Goal: Complete application form

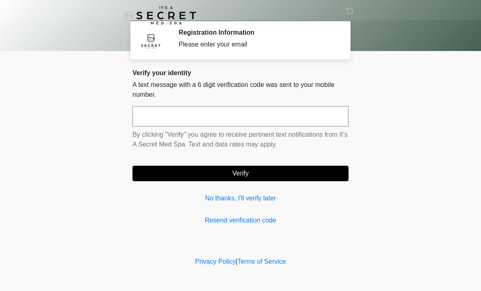
click at [297, 117] on input "text" at bounding box center [241, 116] width 216 height 20
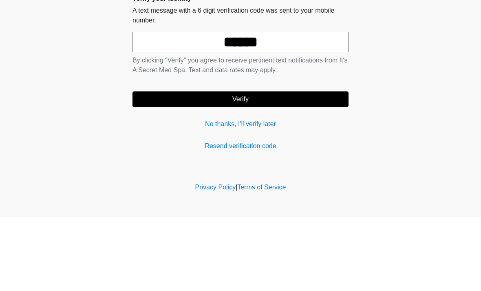
type input "******"
click at [274, 166] on button "Verify" at bounding box center [241, 174] width 216 height 16
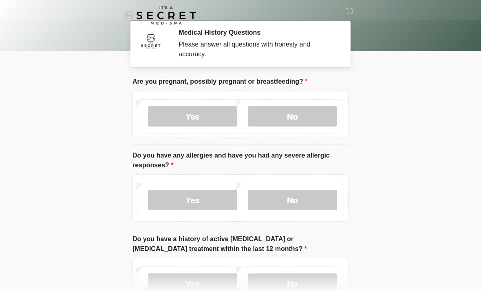
click at [309, 123] on label "No" at bounding box center [292, 116] width 89 height 20
click at [286, 204] on label "No" at bounding box center [292, 200] width 89 height 20
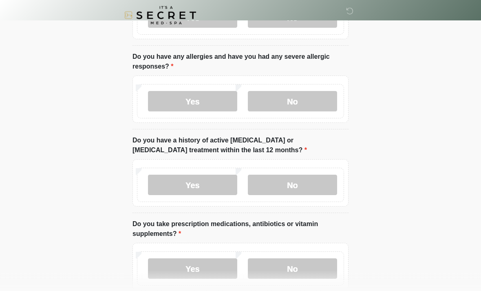
scroll to position [106, 0]
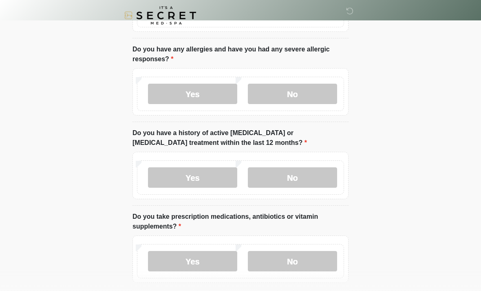
click at [315, 181] on label "No" at bounding box center [292, 177] width 89 height 20
click at [290, 259] on label "No" at bounding box center [292, 261] width 89 height 20
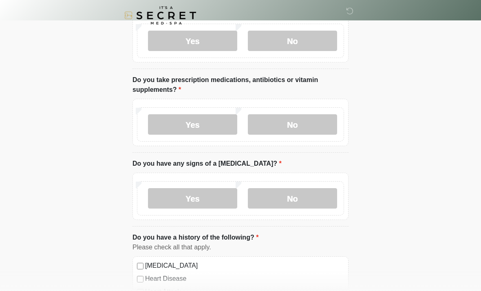
scroll to position [255, 0]
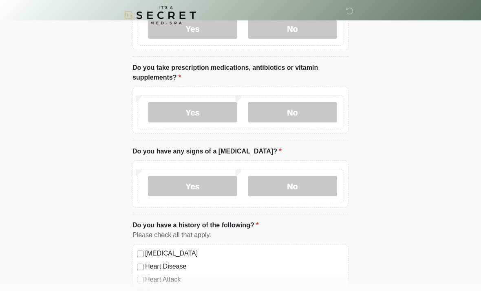
click at [313, 183] on label "No" at bounding box center [292, 186] width 89 height 20
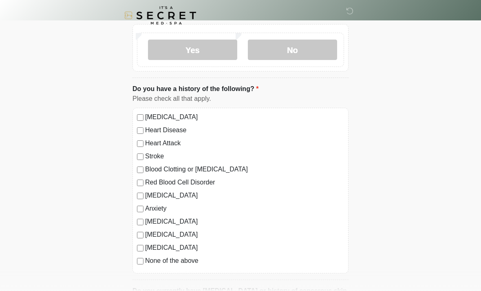
scroll to position [393, 0]
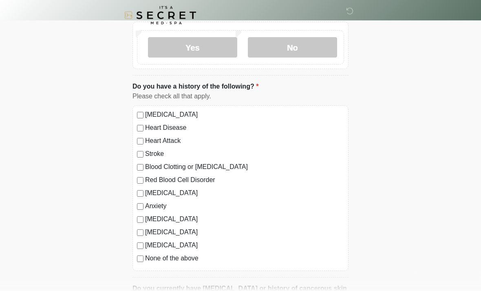
click at [177, 257] on label "None of the above" at bounding box center [244, 259] width 199 height 10
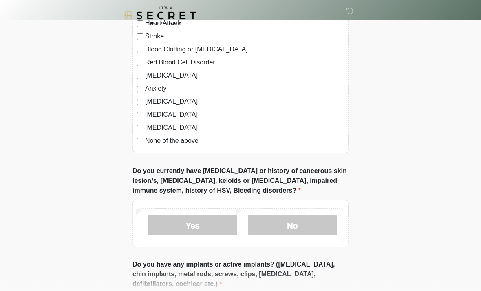
scroll to position [536, 0]
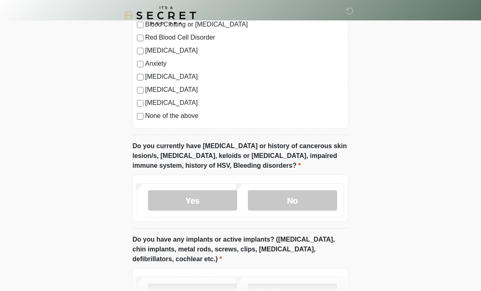
click at [318, 197] on label "No" at bounding box center [292, 200] width 89 height 20
click at [283, 290] on label "No" at bounding box center [292, 294] width 89 height 20
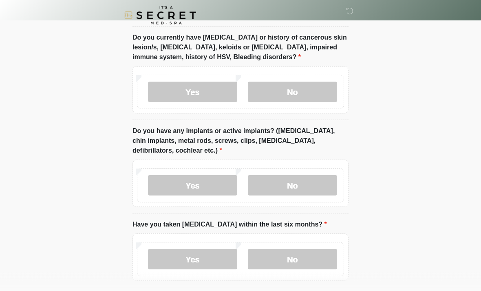
scroll to position [650, 0]
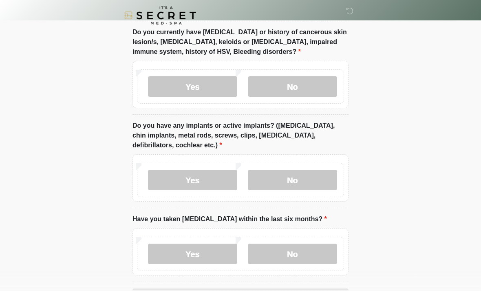
click at [201, 182] on label "Yes" at bounding box center [192, 180] width 89 height 20
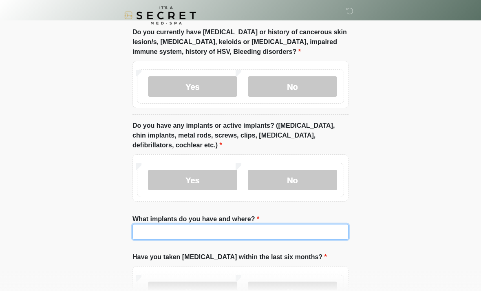
click at [215, 233] on input "What implants do you have and where?" at bounding box center [241, 232] width 216 height 16
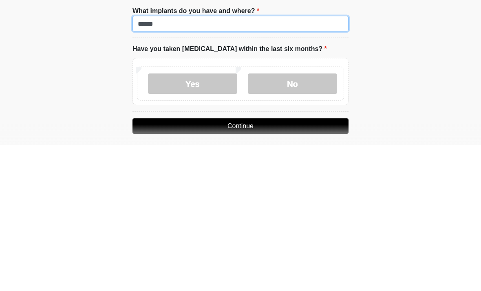
type input "******"
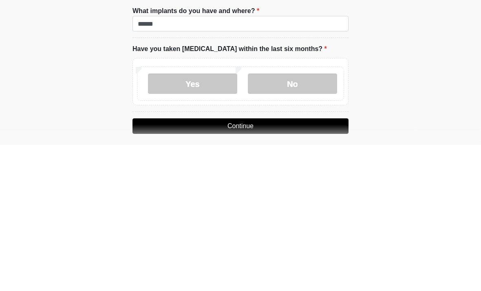
click at [306, 219] on label "No" at bounding box center [292, 229] width 89 height 20
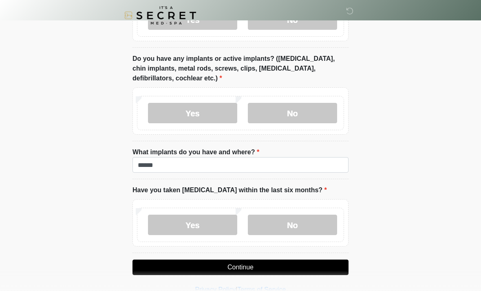
click at [246, 268] on button "Continue" at bounding box center [241, 267] width 216 height 16
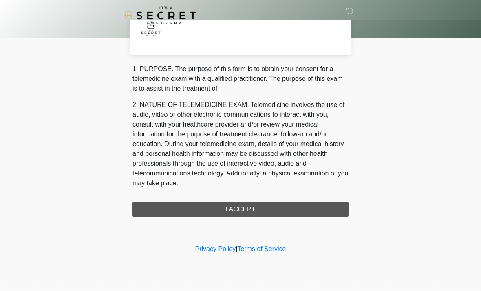
scroll to position [0, 0]
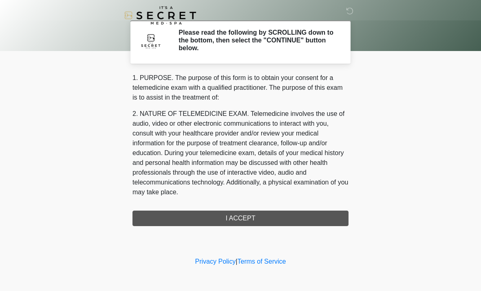
click at [274, 217] on div "1. PURPOSE. The purpose of this form is to obtain your consent for a telemedici…" at bounding box center [241, 149] width 216 height 153
click at [261, 219] on div "1. PURPOSE. The purpose of this form is to obtain your consent for a telemedici…" at bounding box center [241, 149] width 216 height 153
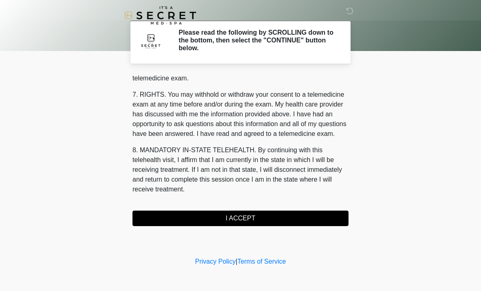
scroll to position [346, 0]
click at [262, 220] on button "I ACCEPT" at bounding box center [241, 219] width 216 height 16
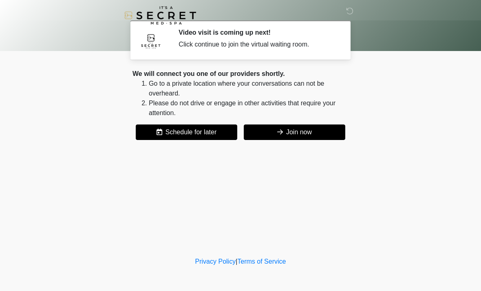
click at [335, 132] on button "Join now" at bounding box center [295, 132] width 102 height 16
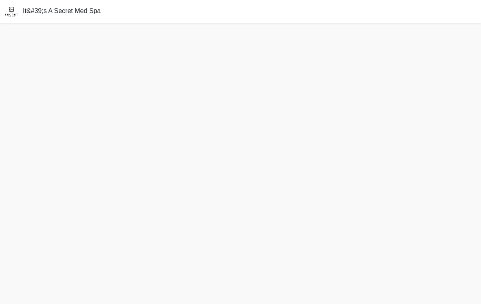
scroll to position [13, 0]
